Goal: Transaction & Acquisition: Purchase product/service

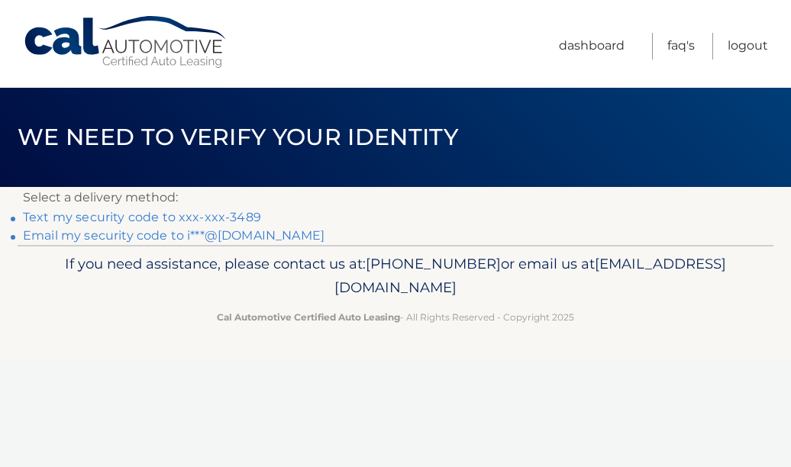
click at [154, 222] on link "Text my security code to xxx-xxx-3489" at bounding box center [142, 217] width 238 height 15
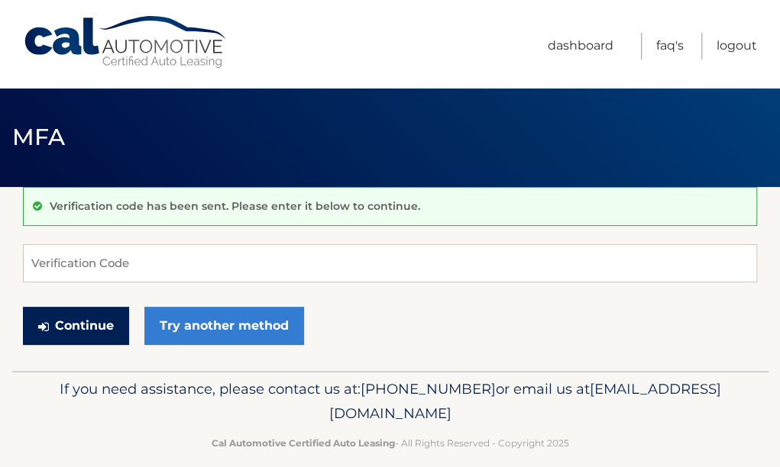
click at [110, 323] on button "Continue" at bounding box center [76, 326] width 106 height 38
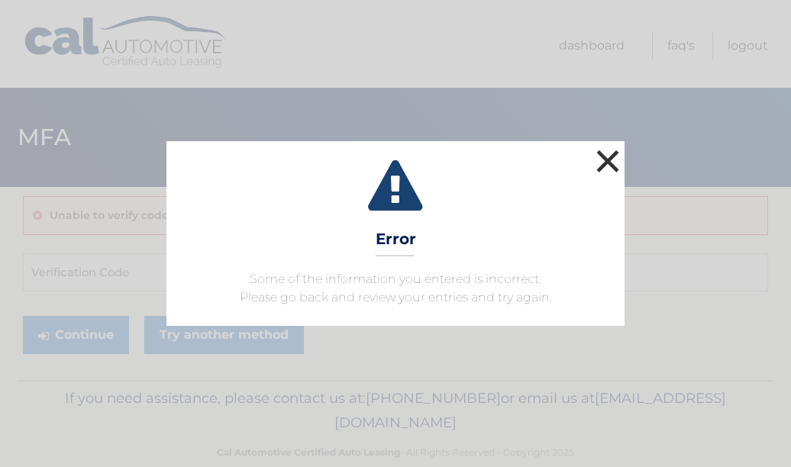
click at [611, 156] on button "×" at bounding box center [608, 161] width 31 height 31
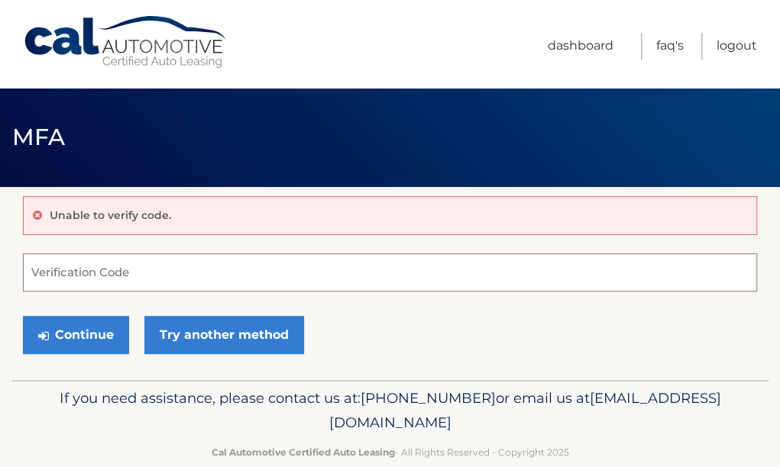
click at [78, 273] on input "Verification Code" at bounding box center [390, 273] width 734 height 38
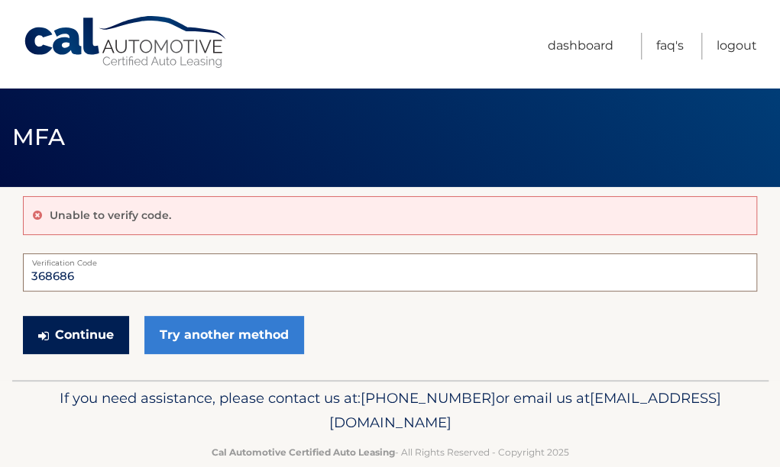
type input "368686"
click at [82, 329] on button "Continue" at bounding box center [76, 335] width 106 height 38
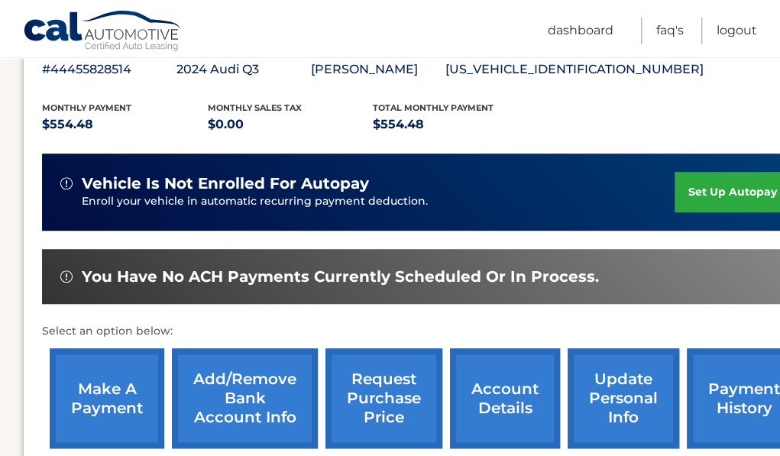
scroll to position [320, 0]
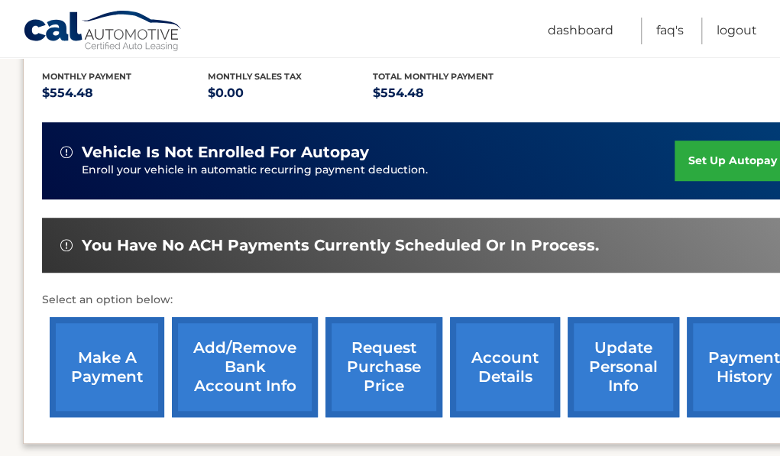
click at [121, 379] on link "make a payment" at bounding box center [107, 367] width 115 height 100
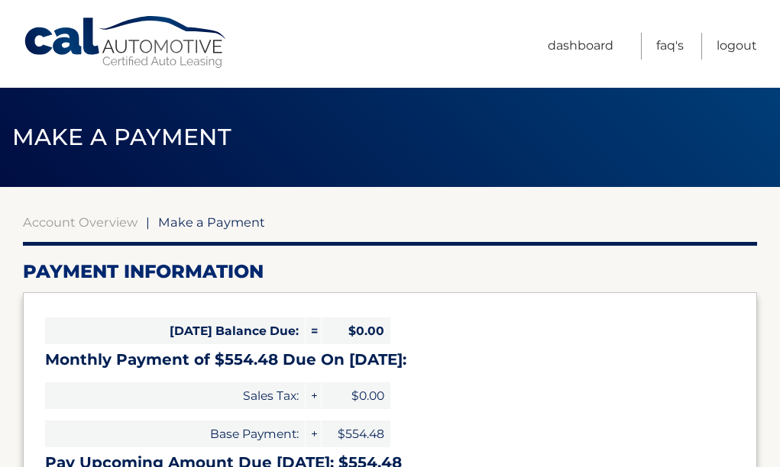
select select "NDZlODEzMTEtZTY2MC00MjgxLTkwYzEtYWVhNjI4ZGRmNzIw"
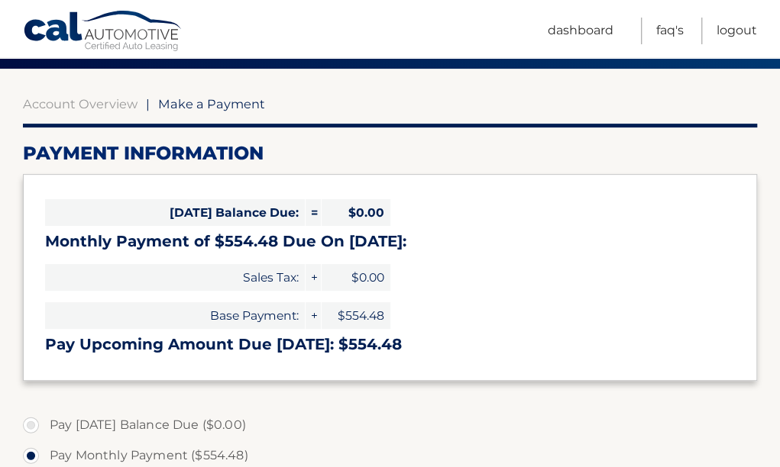
scroll to position [119, 0]
